Goal: Task Accomplishment & Management: Manage account settings

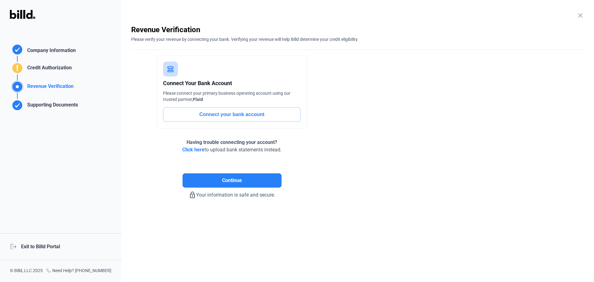
click at [51, 248] on div "logout Exit to Billd Portal" at bounding box center [60, 246] width 121 height 27
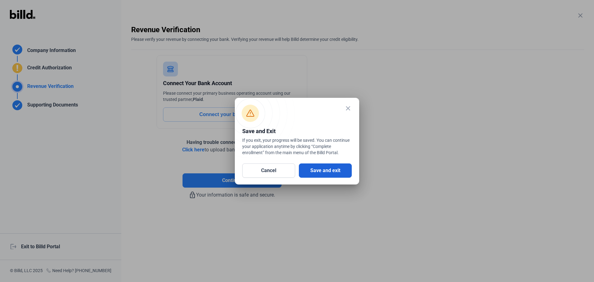
click at [306, 171] on button "Save and exit" at bounding box center [325, 170] width 53 height 14
